Goal: Check status: Check status

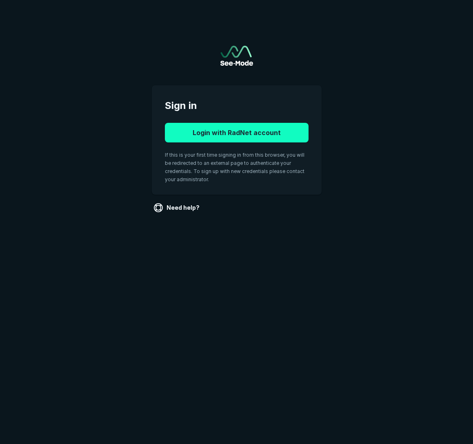
click at [238, 134] on button "Login with RadNet account" at bounding box center [237, 133] width 144 height 20
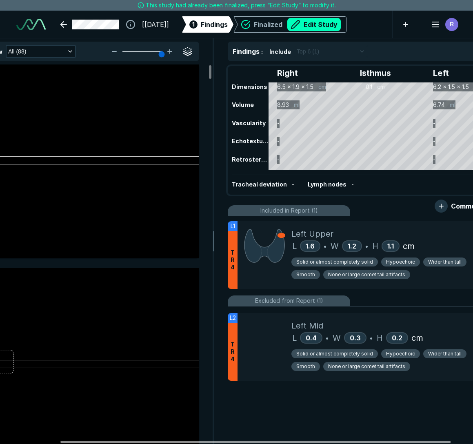
scroll to position [0, 98]
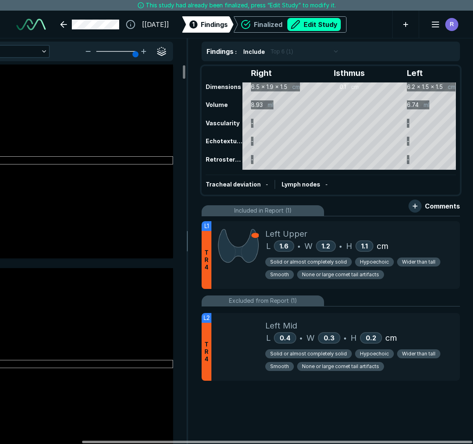
drag, startPoint x: 358, startPoint y: 443, endPoint x: 447, endPoint y: 403, distance: 97.4
click at [447, 441] on div at bounding box center [277, 442] width 390 height 2
